Goal: Task Accomplishment & Management: Manage account settings

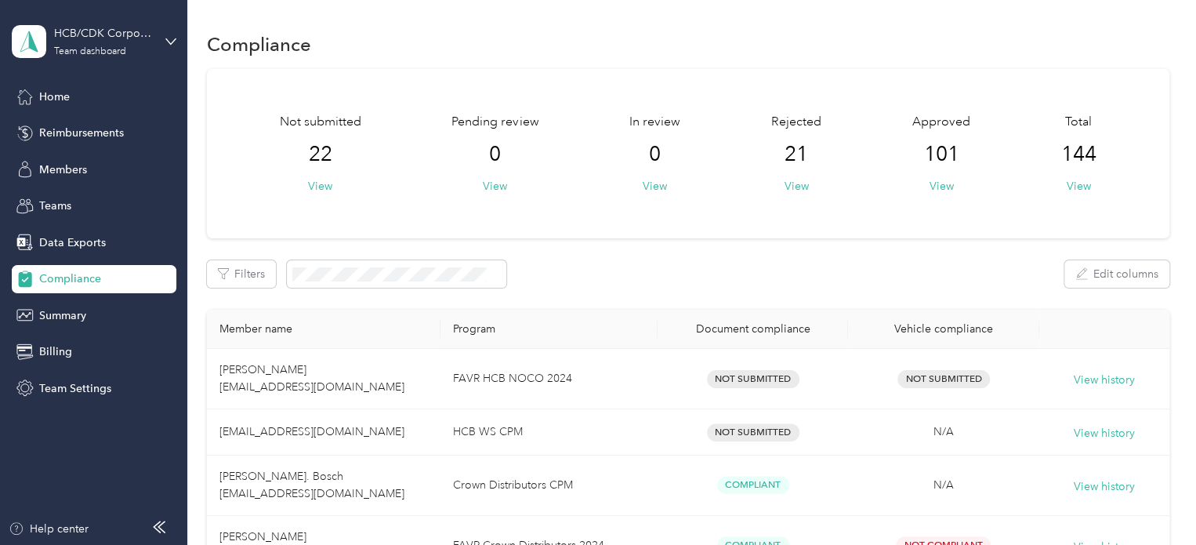
click at [76, 81] on div "HCB/CDK Corporate Team dashboard Home Reimbursements Members Teams Data Exports…" at bounding box center [94, 201] width 165 height 402
click at [71, 87] on div "Home" at bounding box center [94, 96] width 165 height 28
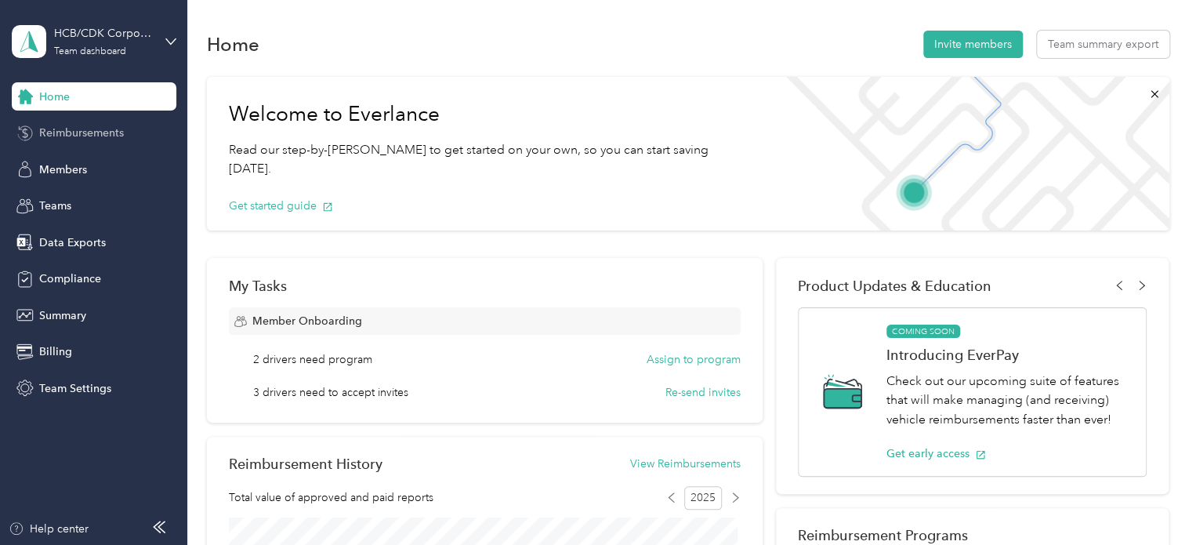
click at [106, 131] on span "Reimbursements" at bounding box center [81, 133] width 85 height 16
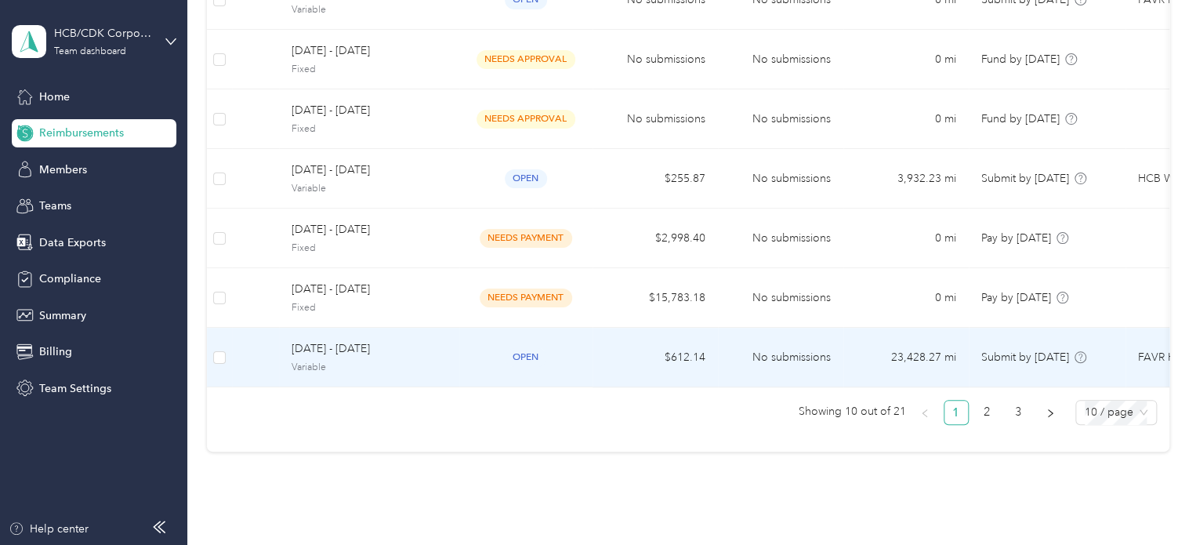
click at [332, 357] on div "[DATE] - [DATE] Variable" at bounding box center [369, 357] width 155 height 34
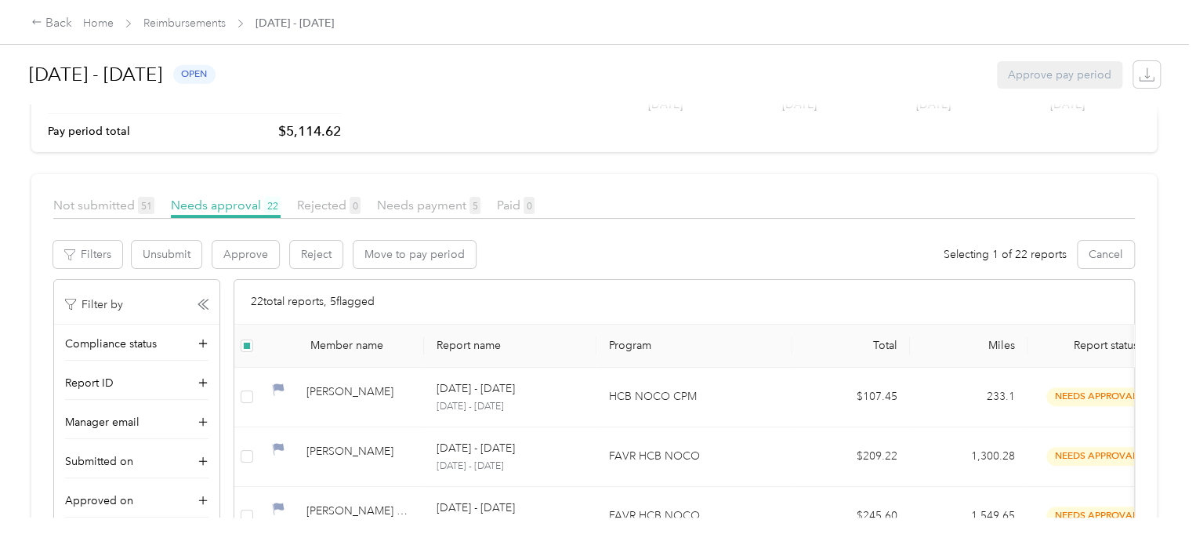
scroll to position [113, 0]
click at [235, 262] on button "Approve" at bounding box center [245, 255] width 67 height 27
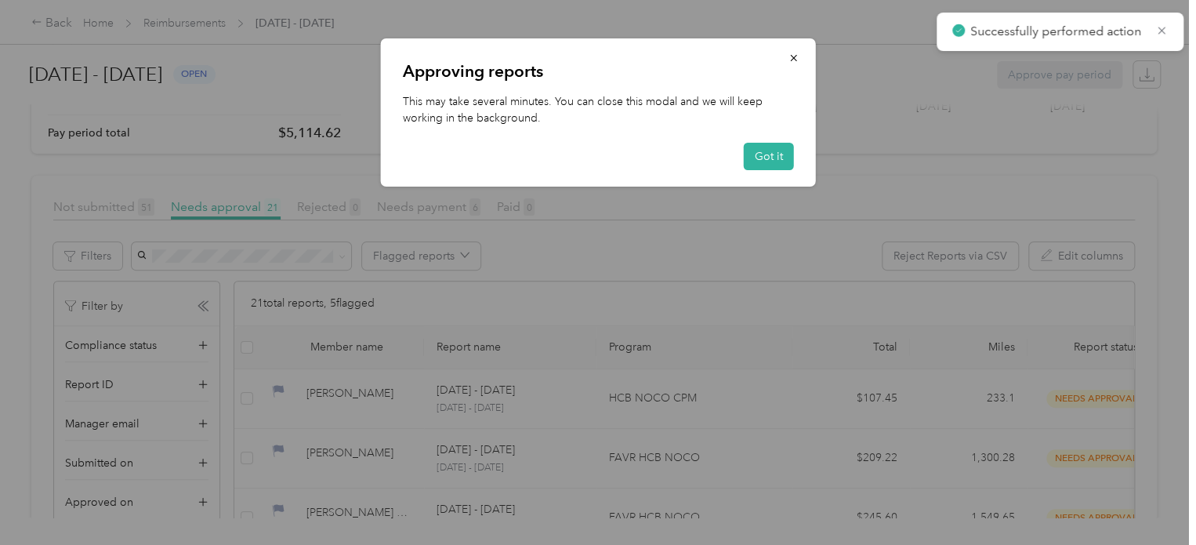
click at [771, 172] on div "Approving reports This may take several minutes. You can close this modal and w…" at bounding box center [598, 112] width 435 height 148
click at [769, 158] on button "Got it" at bounding box center [769, 156] width 50 height 27
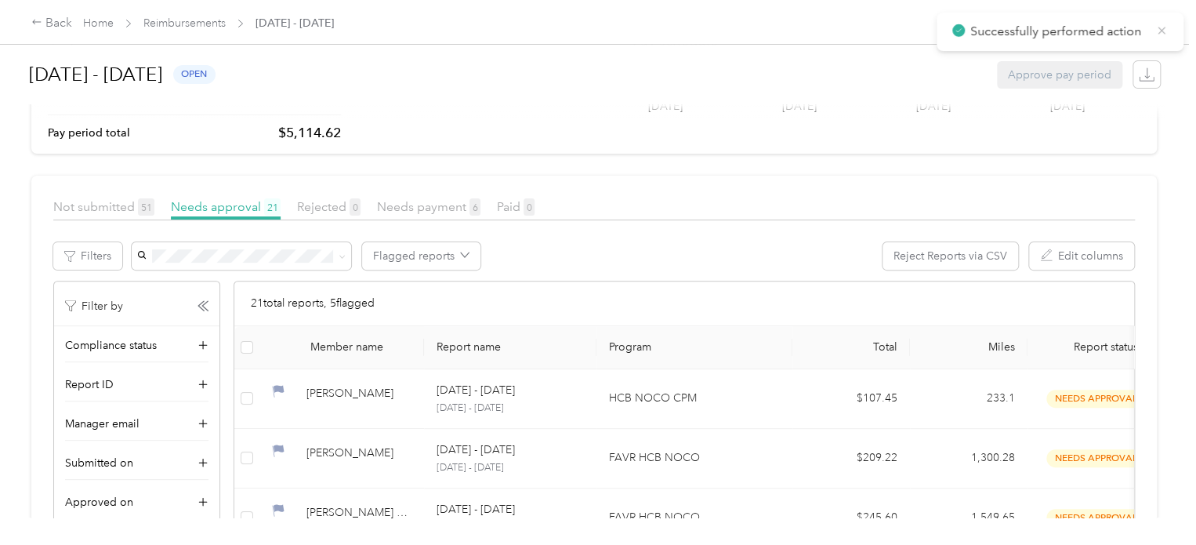
click at [1160, 30] on icon at bounding box center [1161, 30] width 7 height 7
